Goal: Check status: Check status

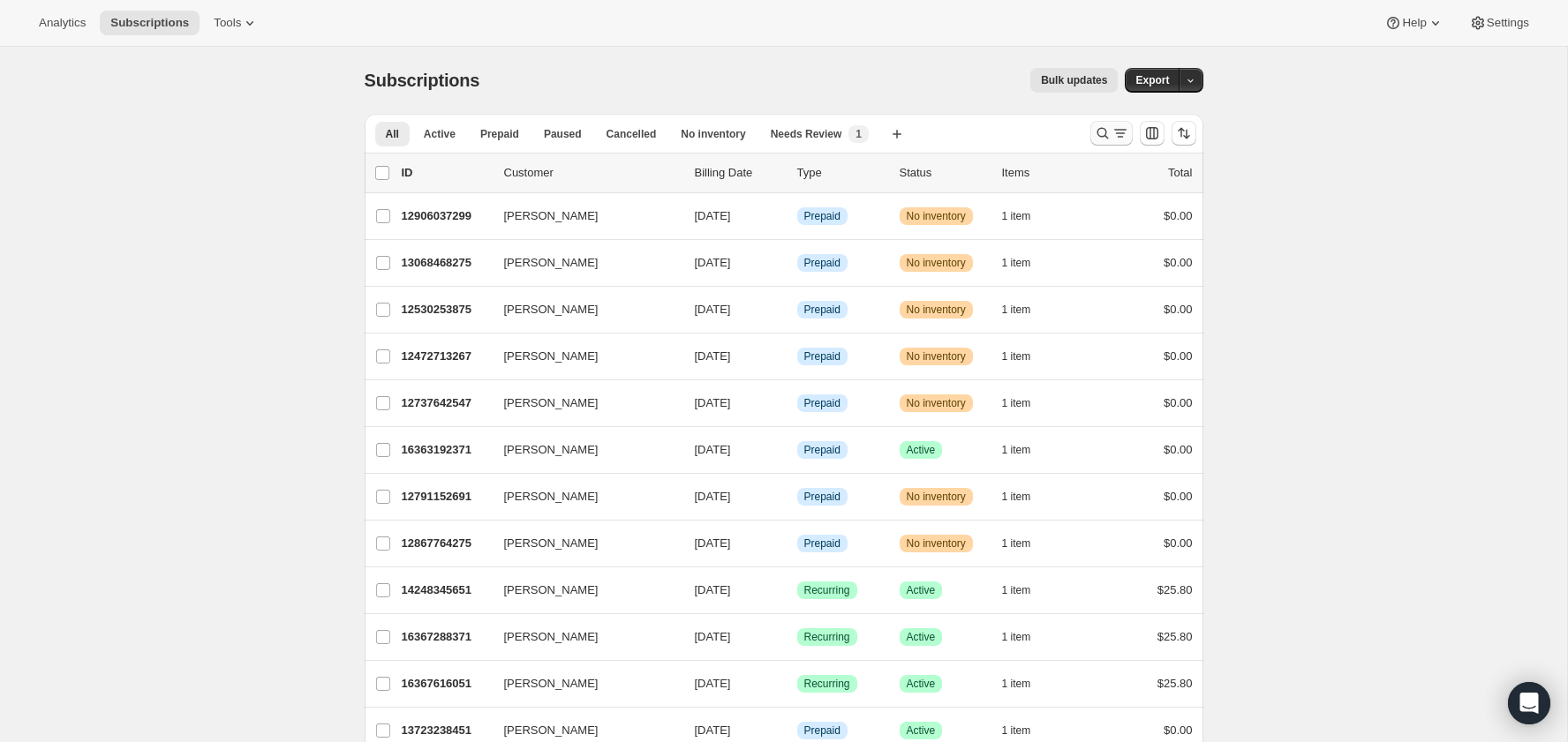
click at [1096, 130] on icon "Search and filter results" at bounding box center [1103, 133] width 18 height 18
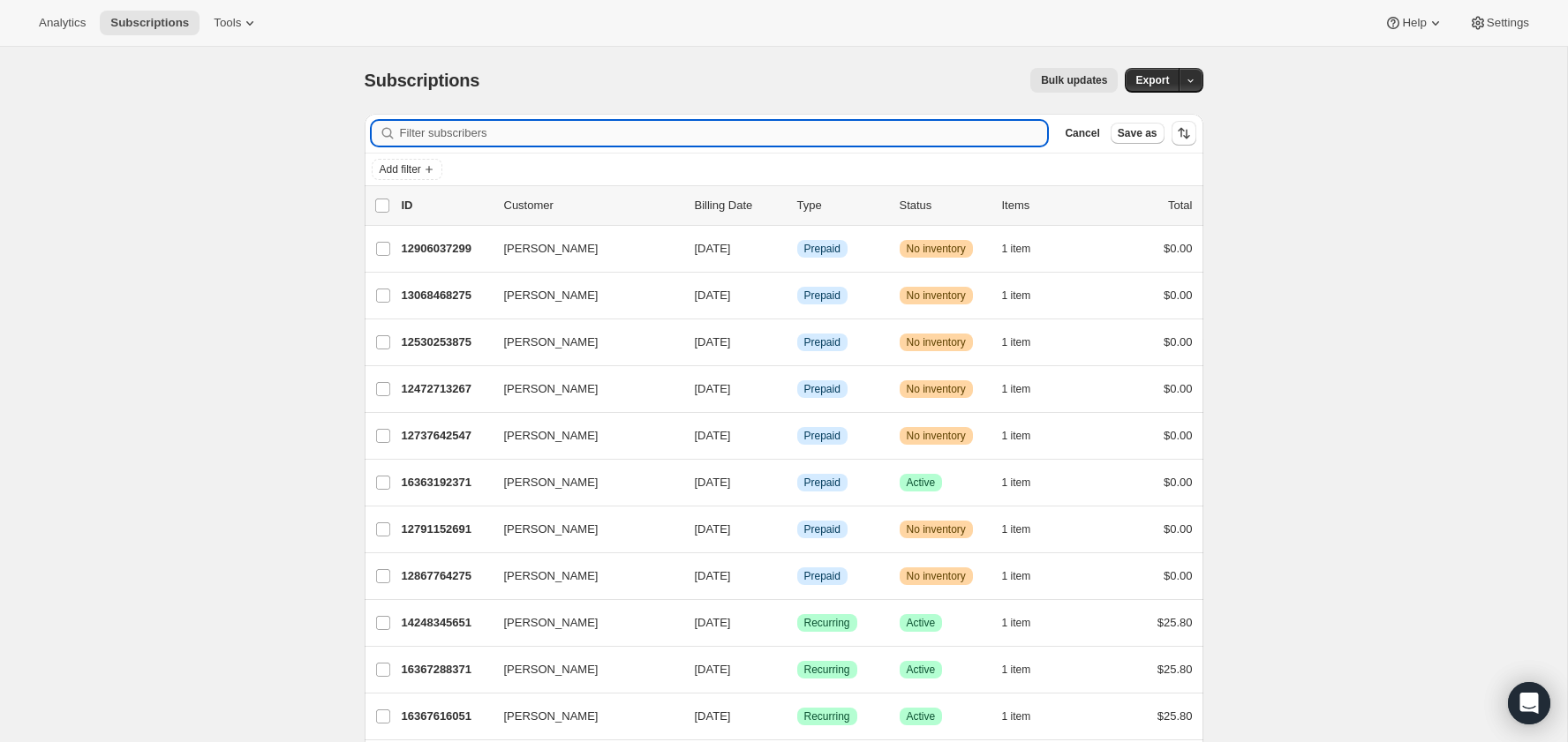
click at [909, 130] on input "Filter subscribers" at bounding box center [724, 133] width 648 height 25
paste input "[PERSON_NAME][EMAIL_ADDRESS][DOMAIN_NAME]"
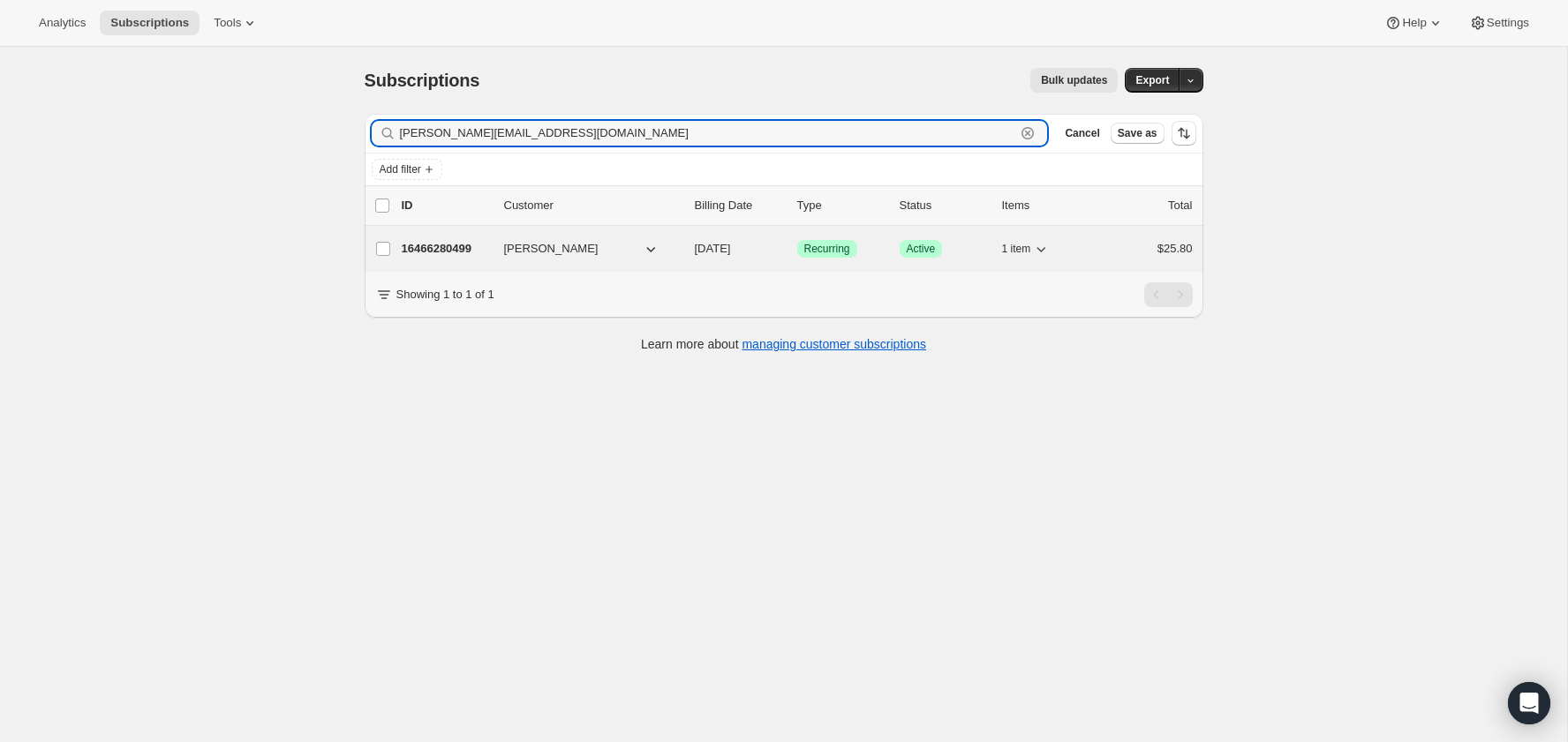
type input "[PERSON_NAME][EMAIL_ADDRESS][DOMAIN_NAME]"
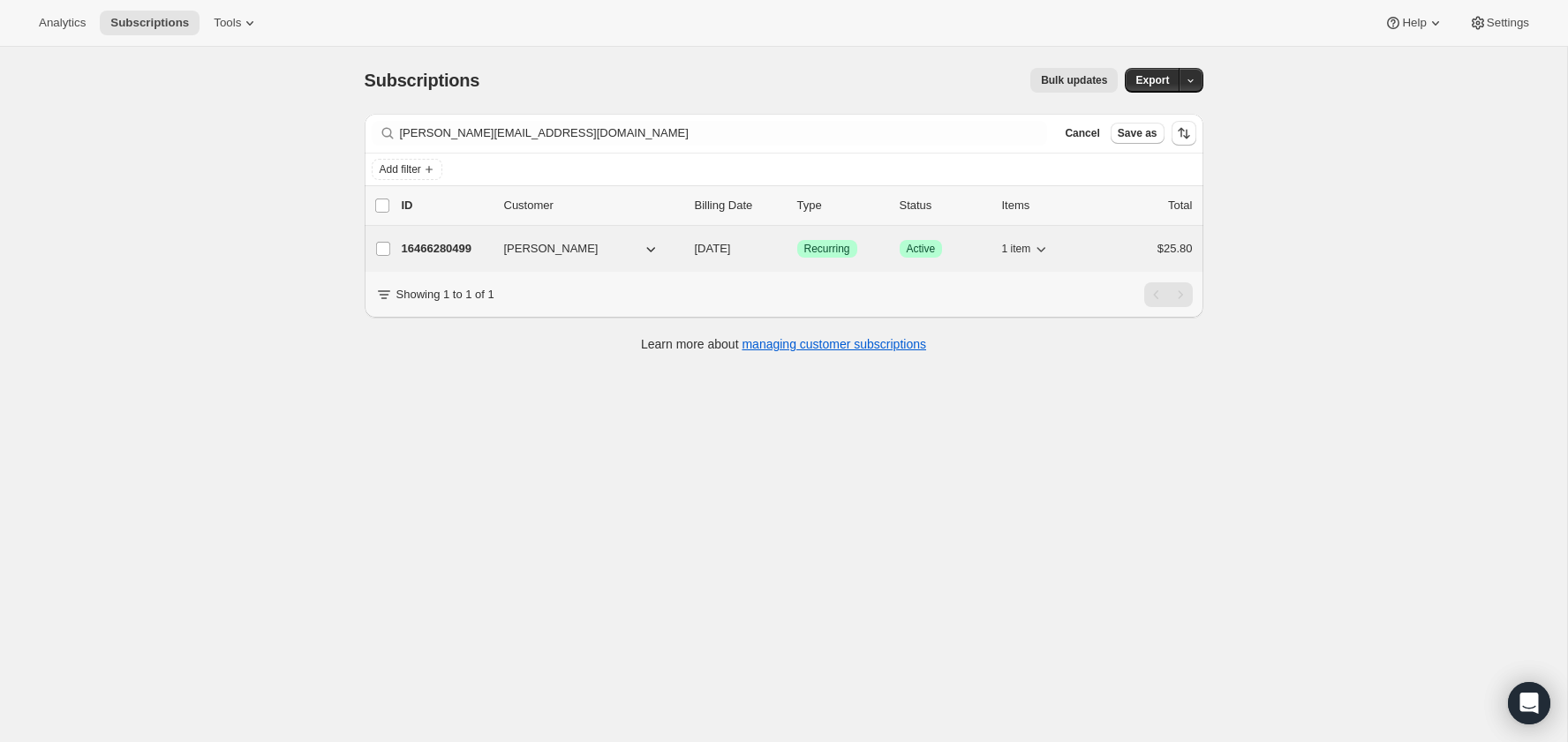
click at [449, 240] on p "16466280499" at bounding box center [446, 249] width 89 height 18
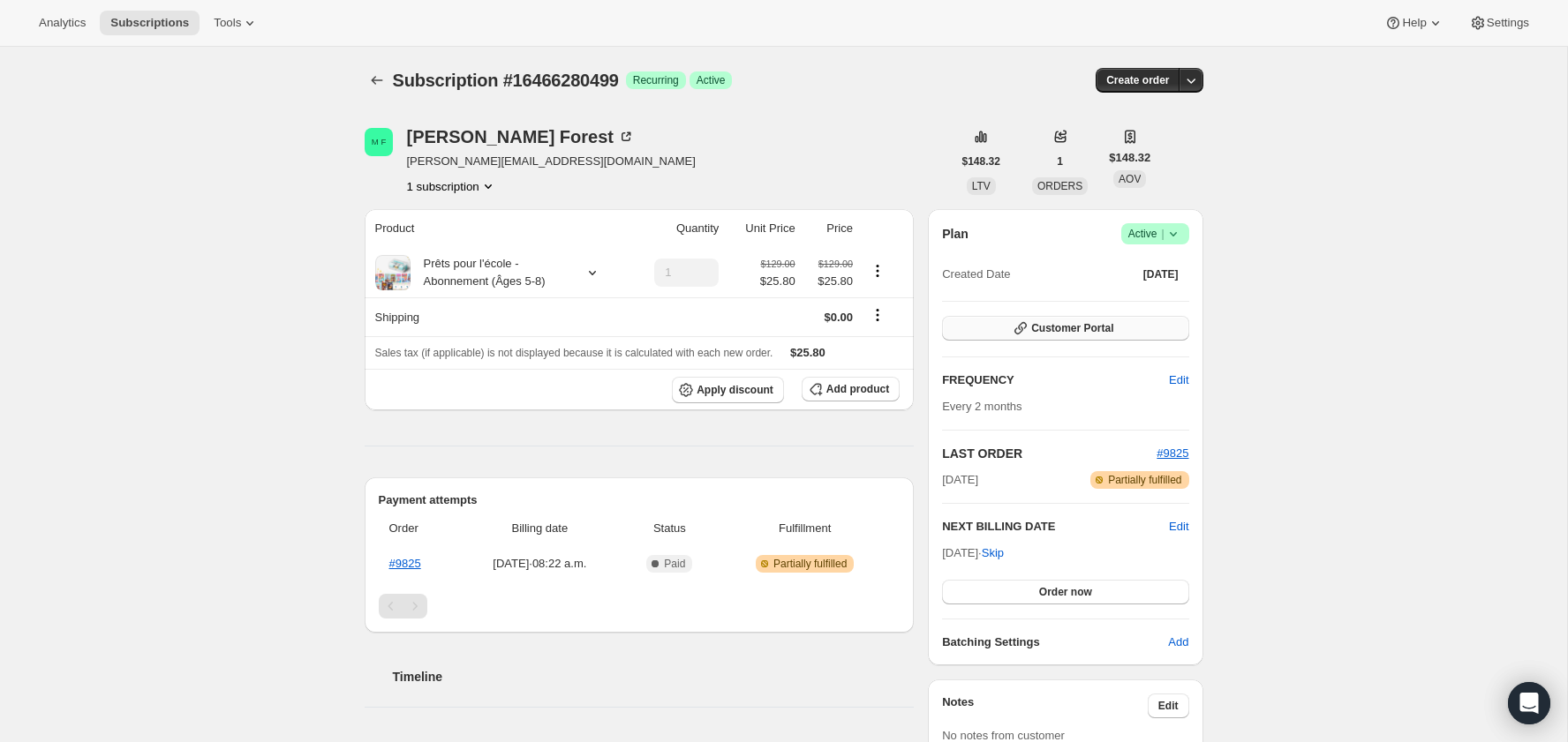
click at [1066, 325] on span "Customer Portal" at bounding box center [1072, 328] width 82 height 14
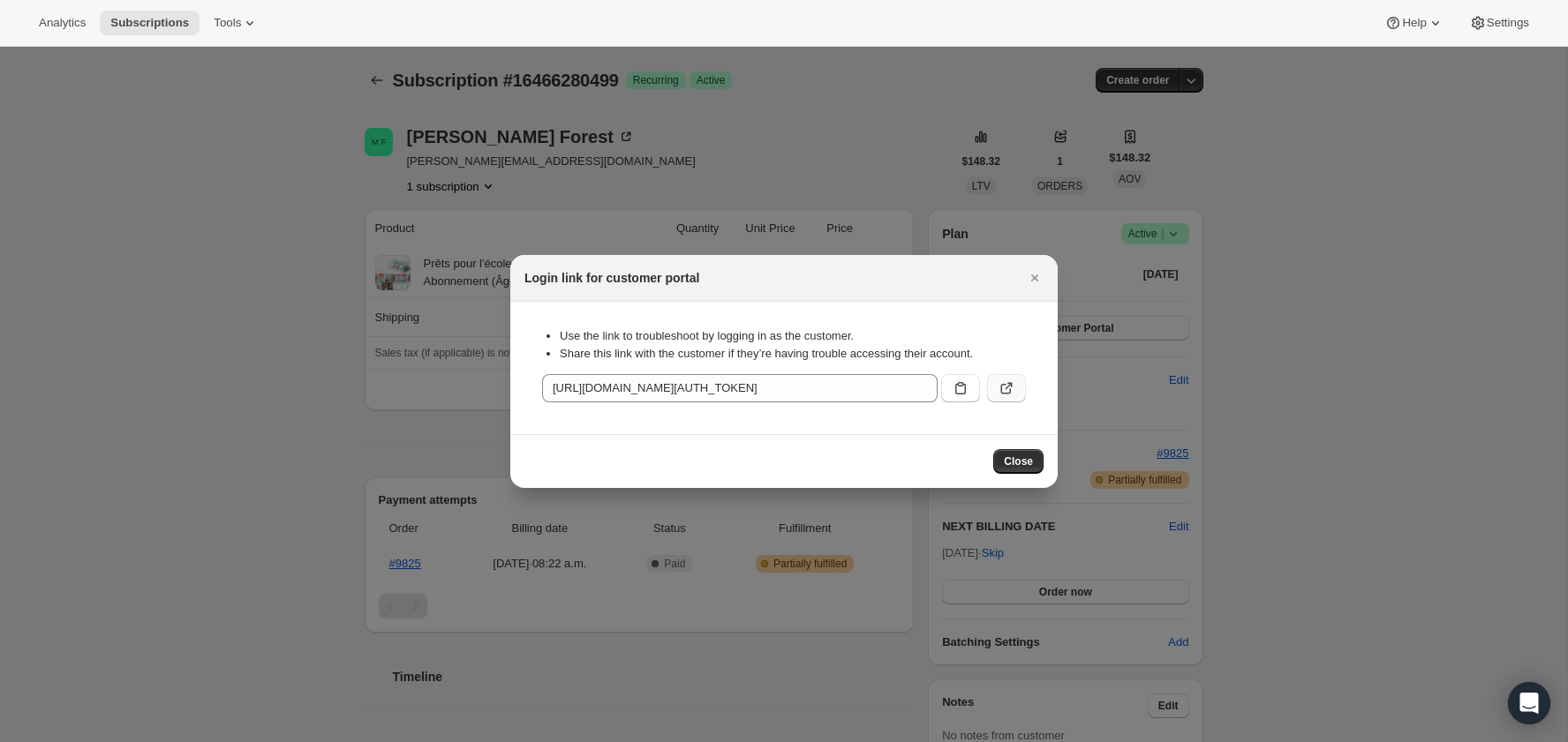
click at [1000, 385] on icon ":rcc:" at bounding box center [1007, 387] width 18 height 18
click at [1042, 272] on icon "Close" at bounding box center [1035, 277] width 18 height 18
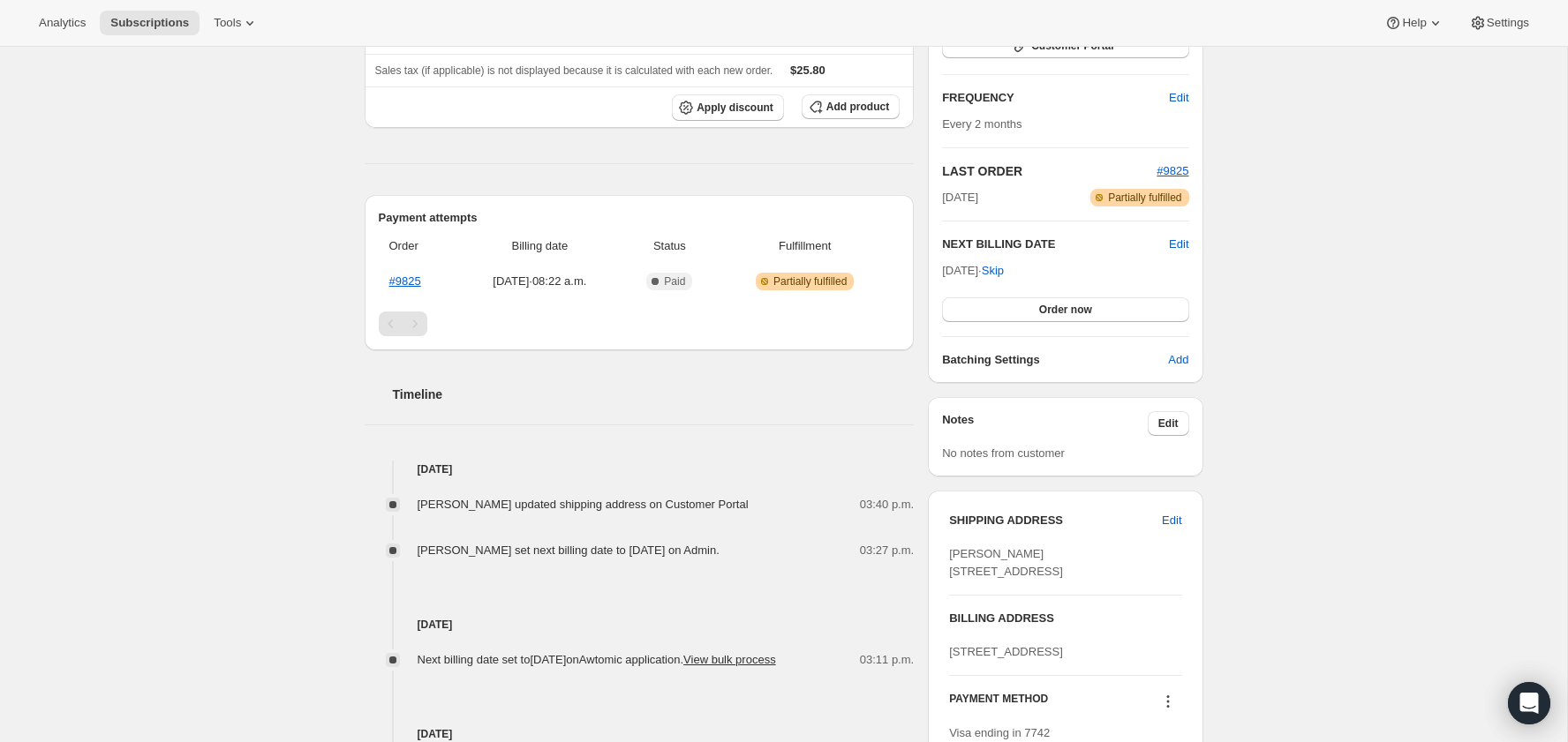
scroll to position [240, 0]
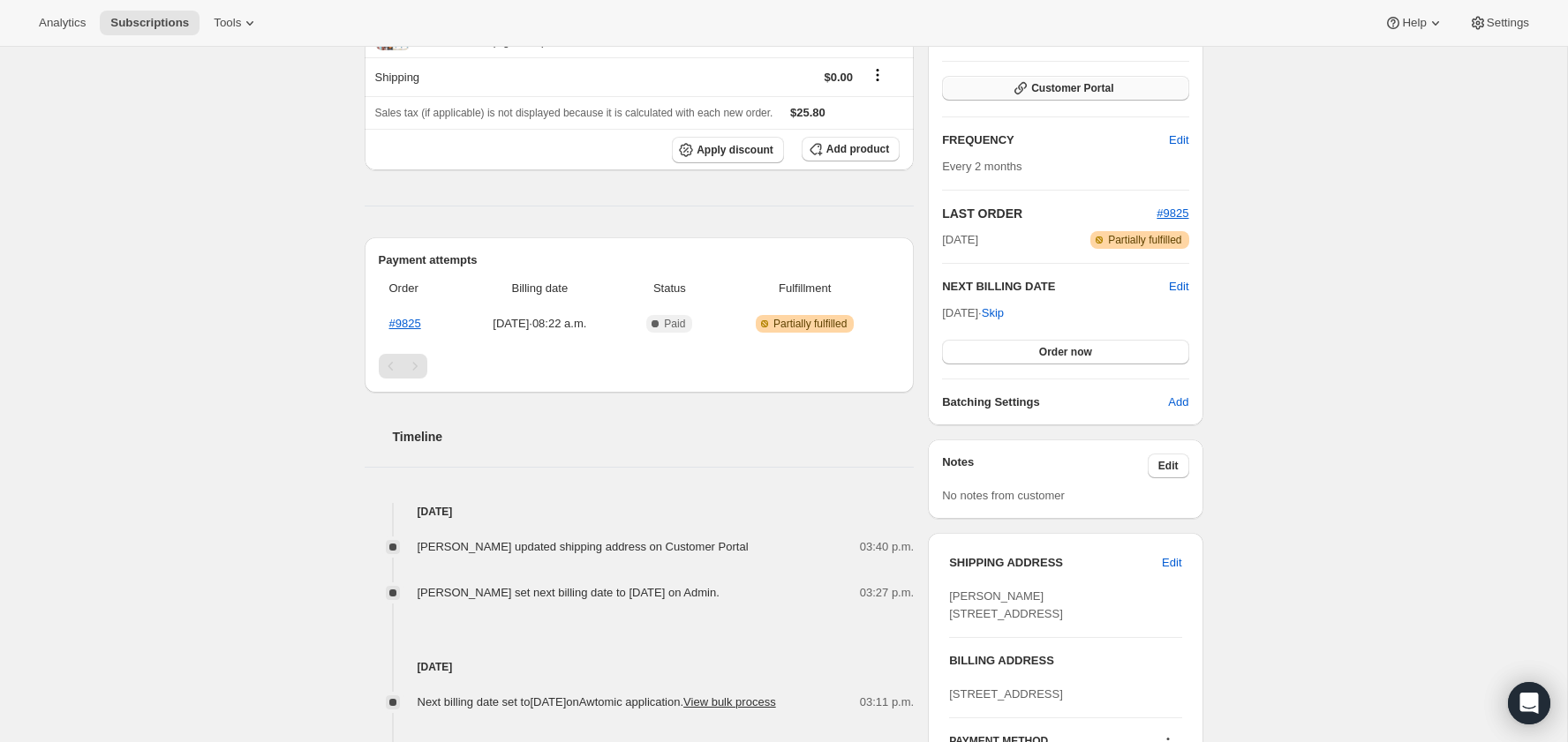
click at [1111, 85] on span "Customer Portal" at bounding box center [1072, 88] width 82 height 14
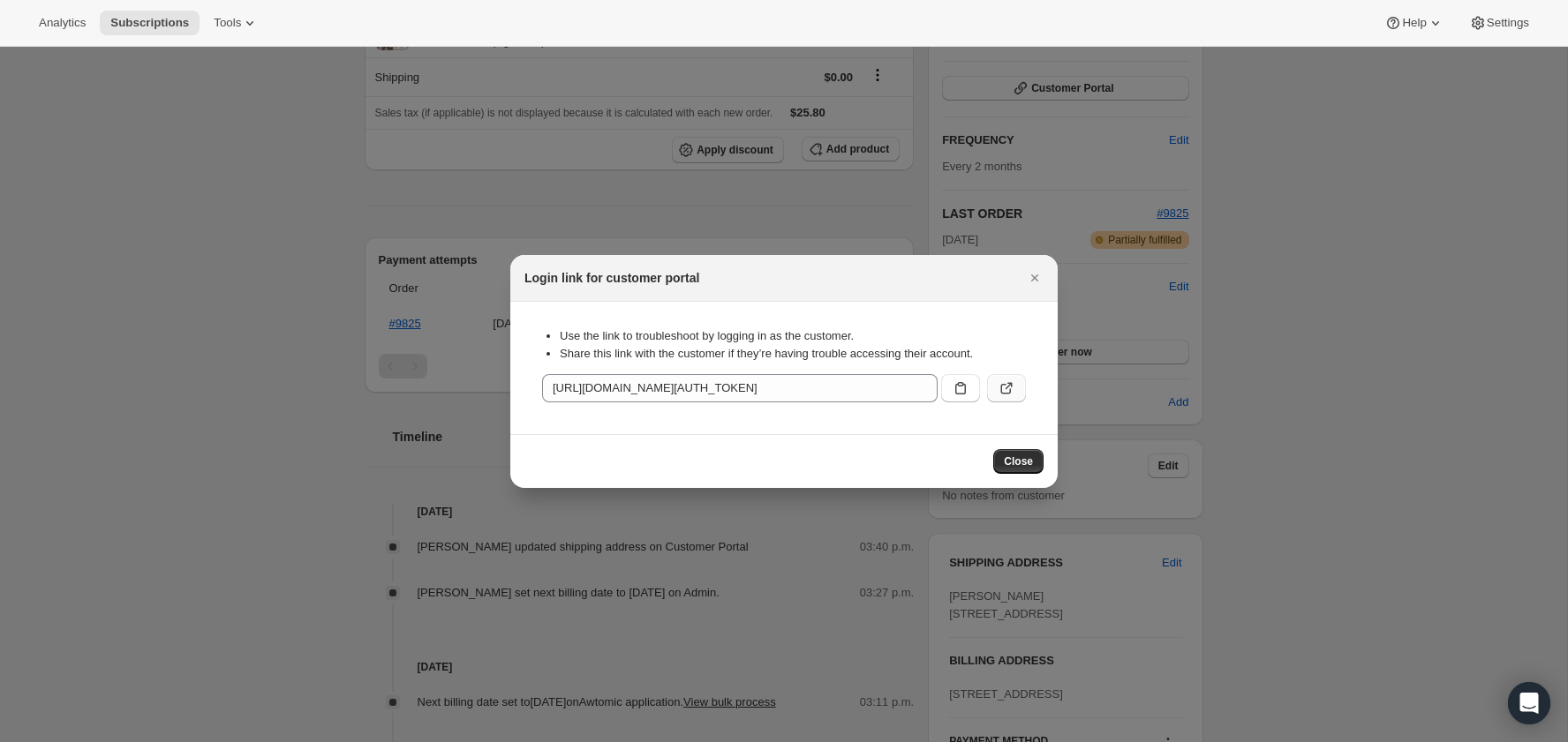
click at [1011, 399] on button ":rcc:" at bounding box center [1006, 388] width 39 height 28
click at [1042, 273] on icon "Close" at bounding box center [1035, 277] width 18 height 18
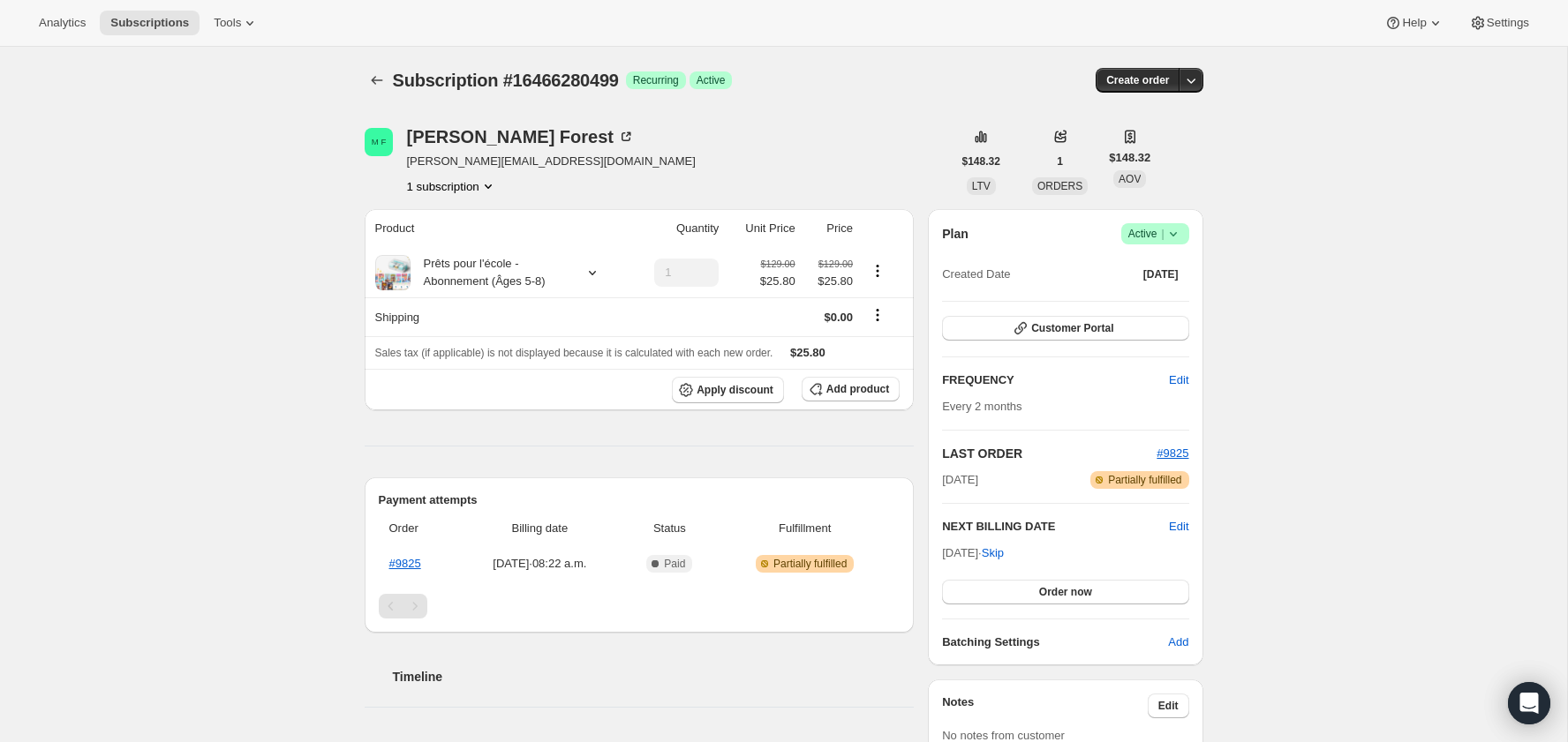
drag, startPoint x: 1120, startPoint y: 336, endPoint x: 1064, endPoint y: 544, distance: 215.4
click at [1064, 544] on div "Plan Success Active | Created Date Jun 30, 2025 Customer Portal FREQUENCY Edit …" at bounding box center [1065, 437] width 246 height 428
click at [1049, 605] on div "Plan Success Active | Created Date Jun 30, 2025 Customer Portal FREQUENCY Edit …" at bounding box center [1065, 437] width 246 height 428
click at [1054, 595] on span "Order now" at bounding box center [1066, 592] width 53 height 14
click at [1054, 592] on span "Click to confirm" at bounding box center [1065, 592] width 80 height 14
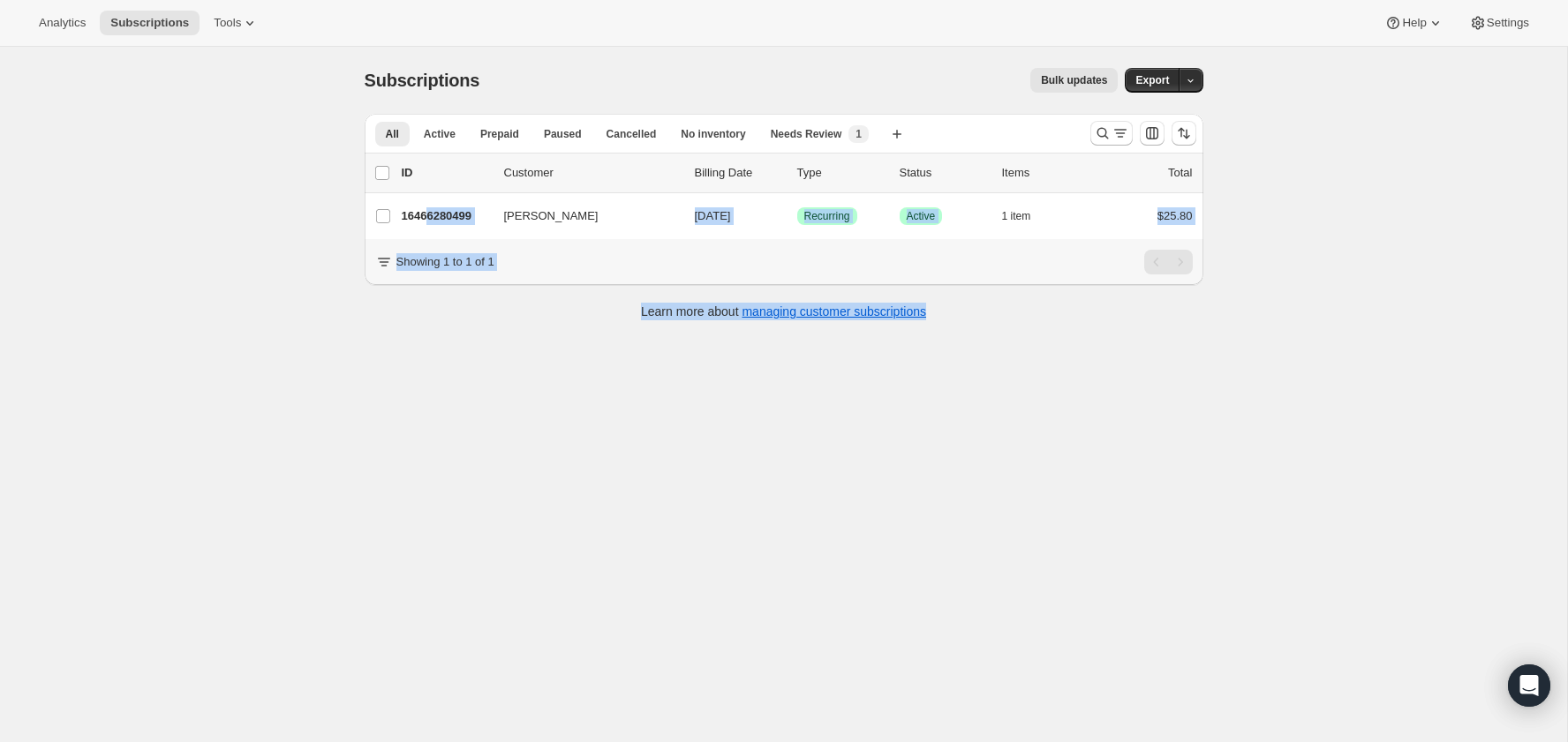
drag, startPoint x: 434, startPoint y: 223, endPoint x: 242, endPoint y: 379, distance: 247.4
click at [241, 379] on div "Subscriptions. This page is ready Subscriptions Bulk updates More actions Bulk …" at bounding box center [783, 418] width 1567 height 742
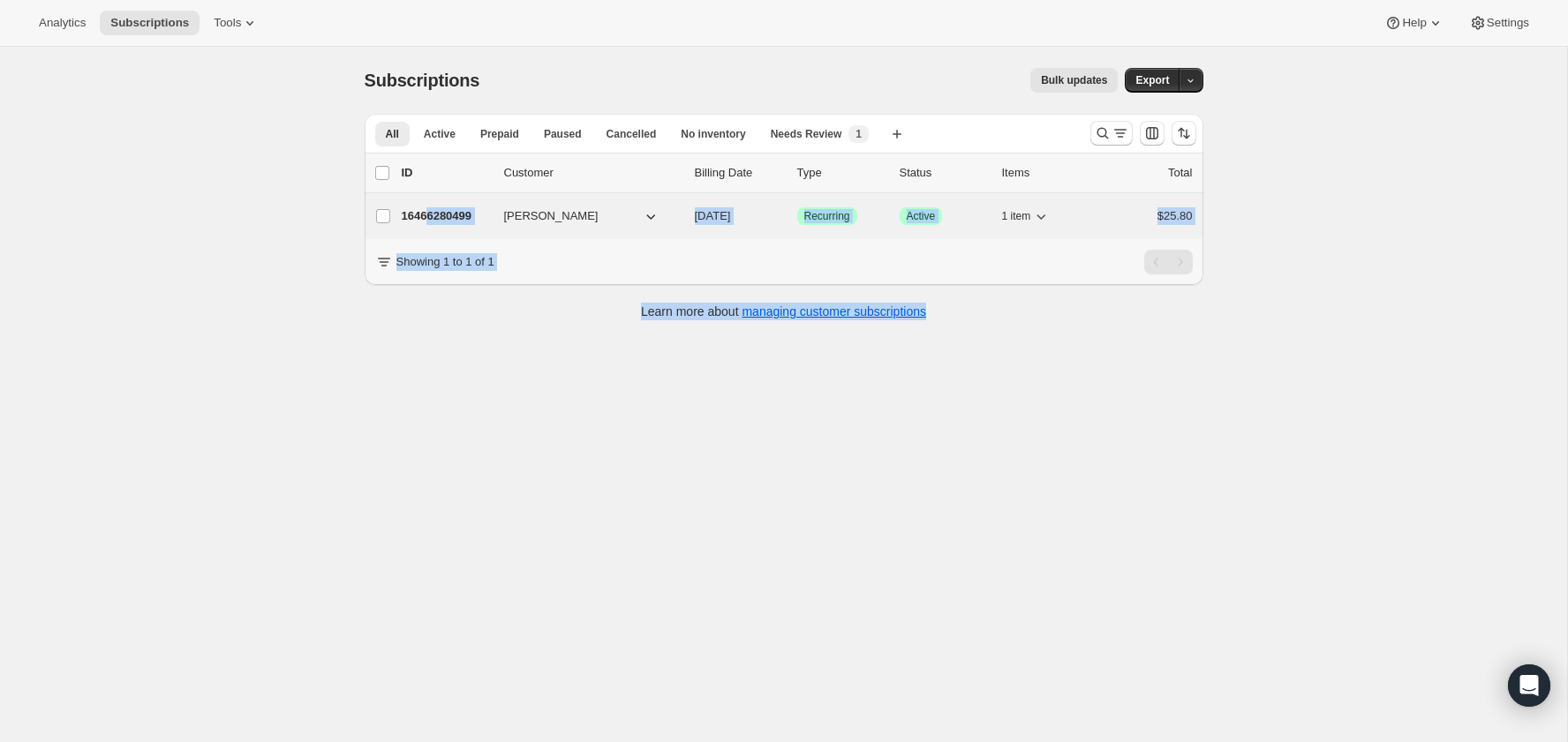
click at [431, 221] on p "16466280499" at bounding box center [446, 216] width 89 height 18
